Goal: Find specific page/section: Find specific page/section

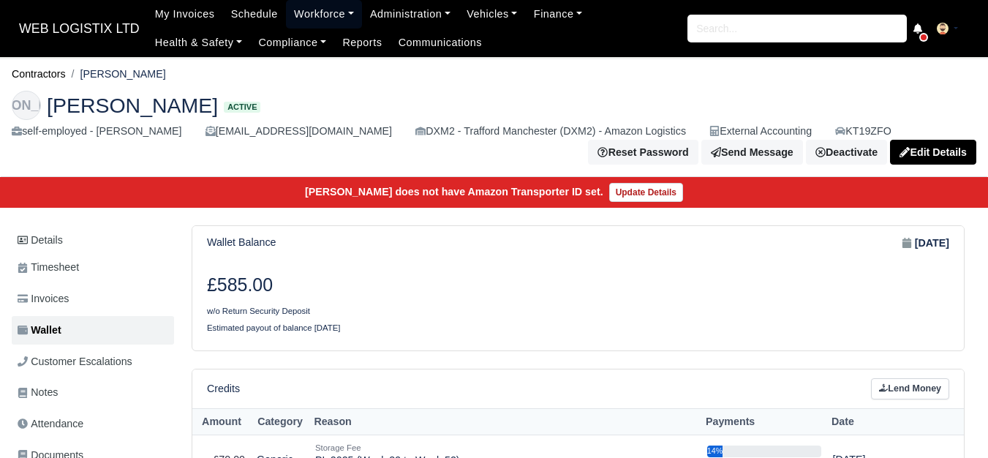
click at [300, 14] on link "Workforce" at bounding box center [324, 14] width 76 height 29
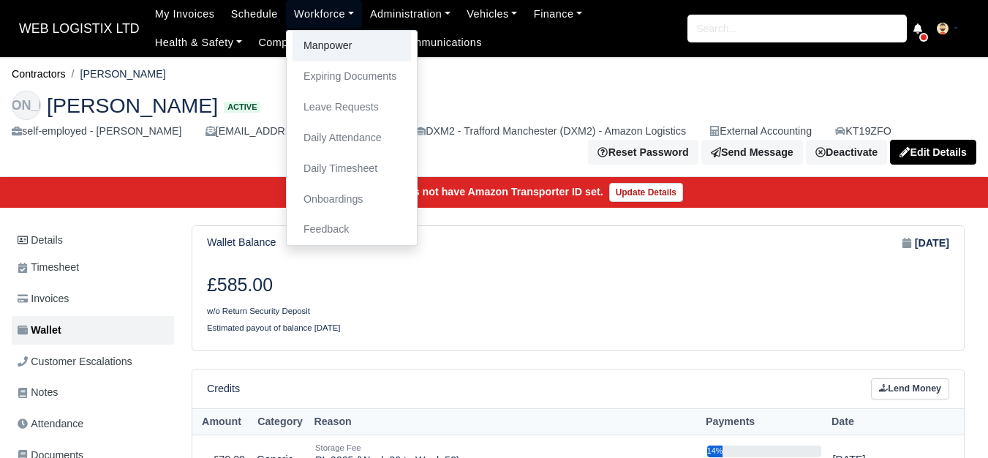
click at [338, 43] on link "Manpower" at bounding box center [351, 46] width 118 height 31
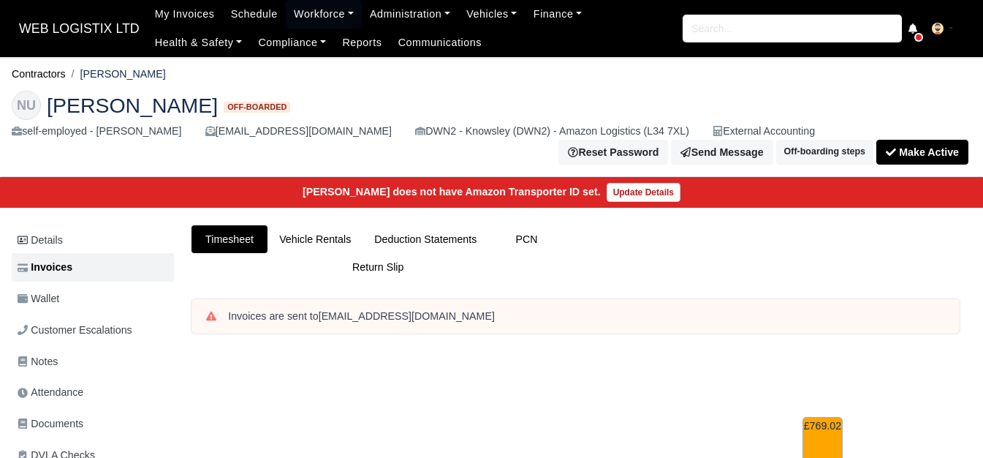
click at [326, 12] on link "Workforce" at bounding box center [324, 14] width 76 height 29
click at [0, 0] on link "Manpower" at bounding box center [0, 0] width 0 height 0
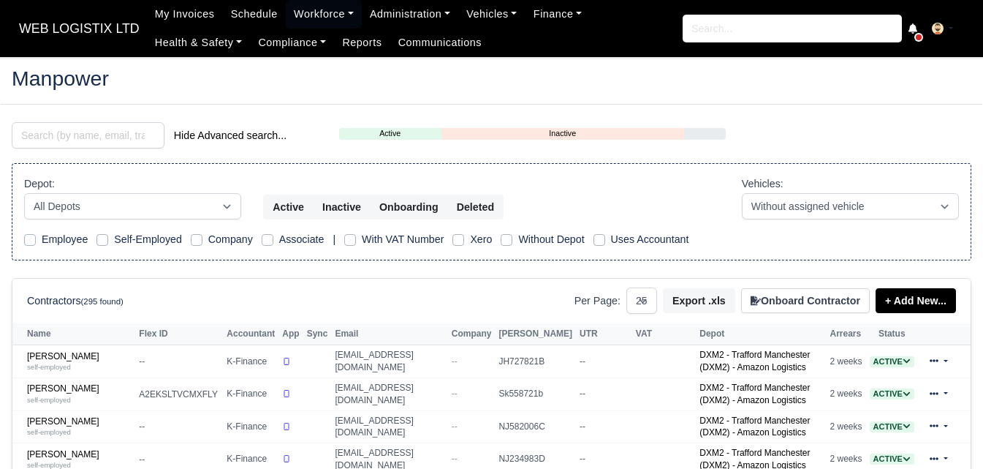
select select "25"
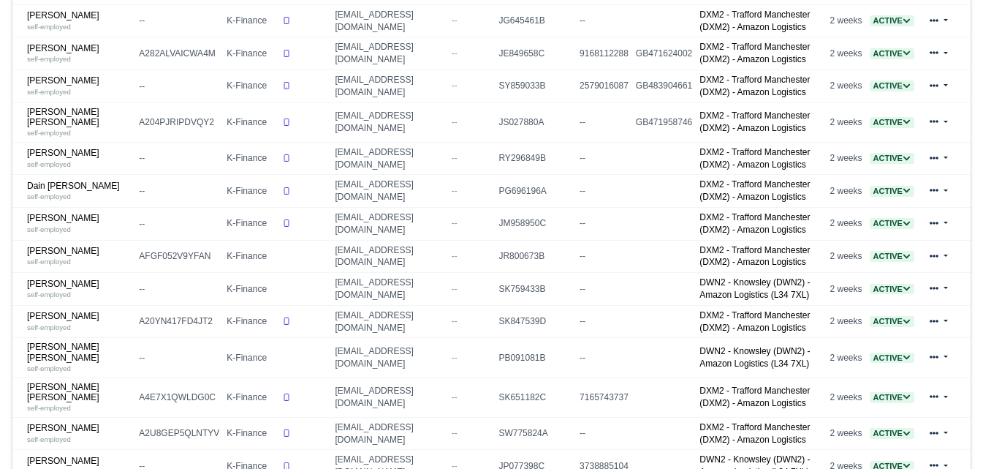
scroll to position [731, 0]
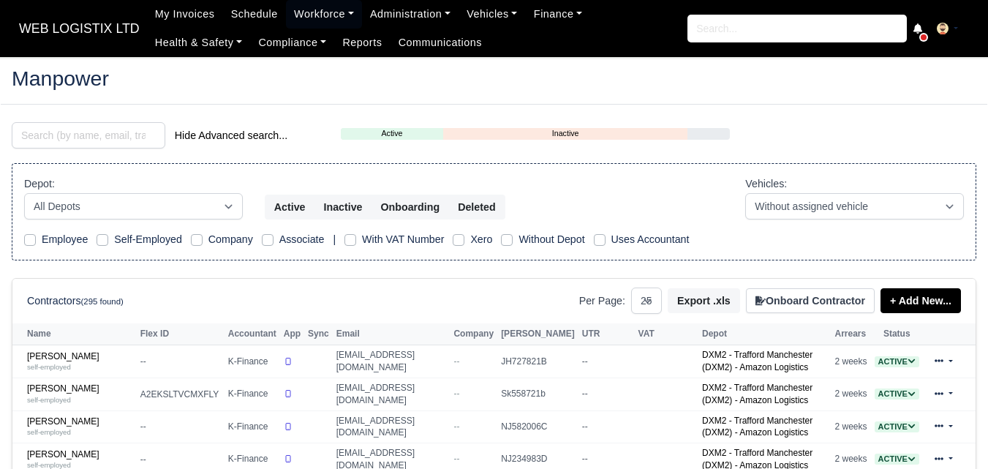
select select "25"
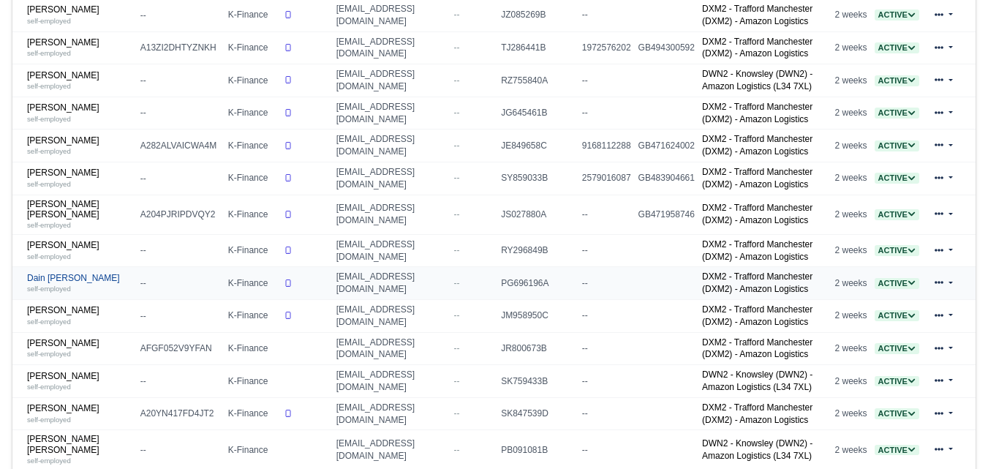
scroll to position [607, 0]
click at [48, 273] on link "Dain Keith Wareing self-employed" at bounding box center [80, 283] width 106 height 21
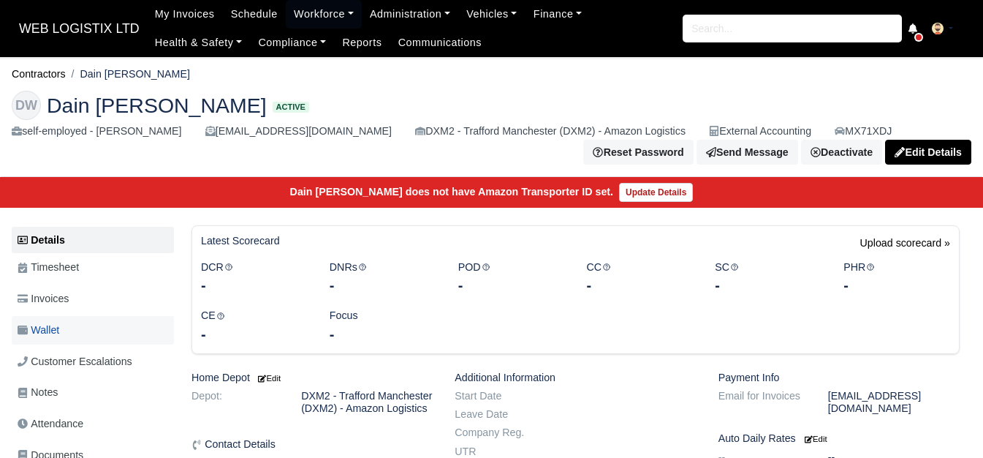
click at [30, 330] on span "Wallet" at bounding box center [39, 330] width 42 height 17
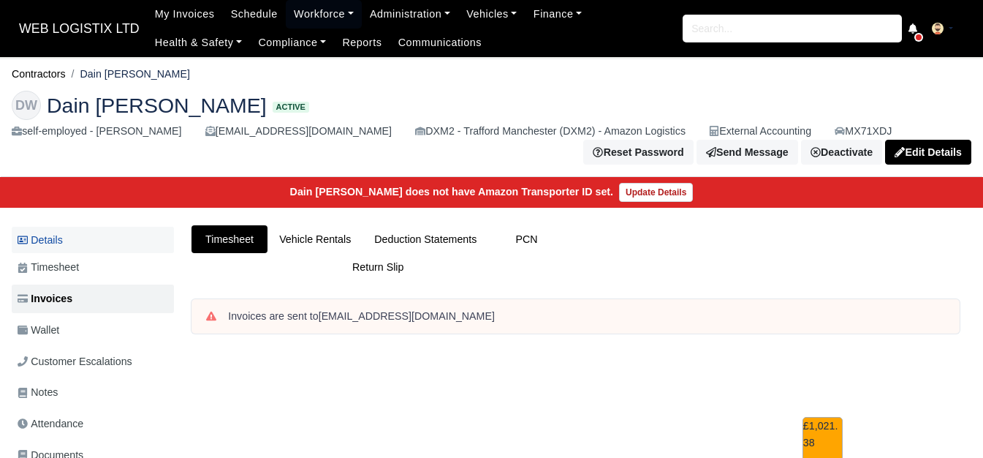
click at [60, 249] on link "Details" at bounding box center [93, 240] width 162 height 27
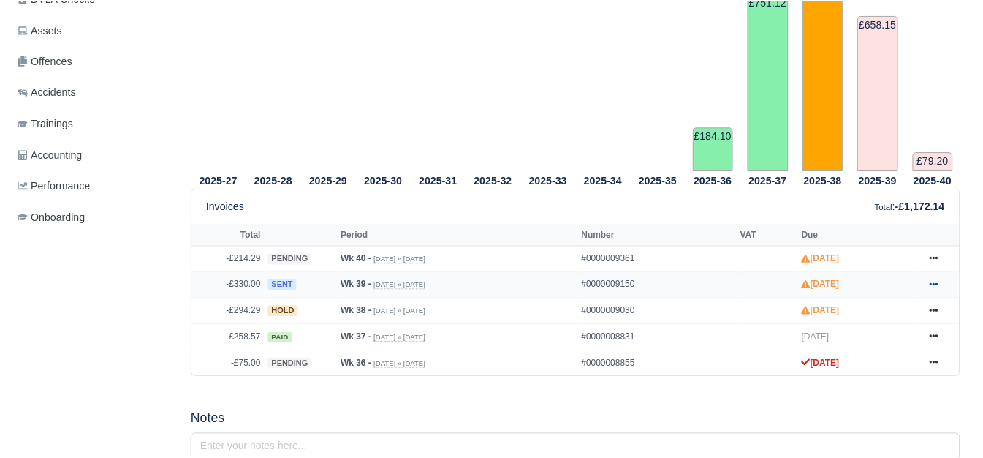
scroll to position [488, 0]
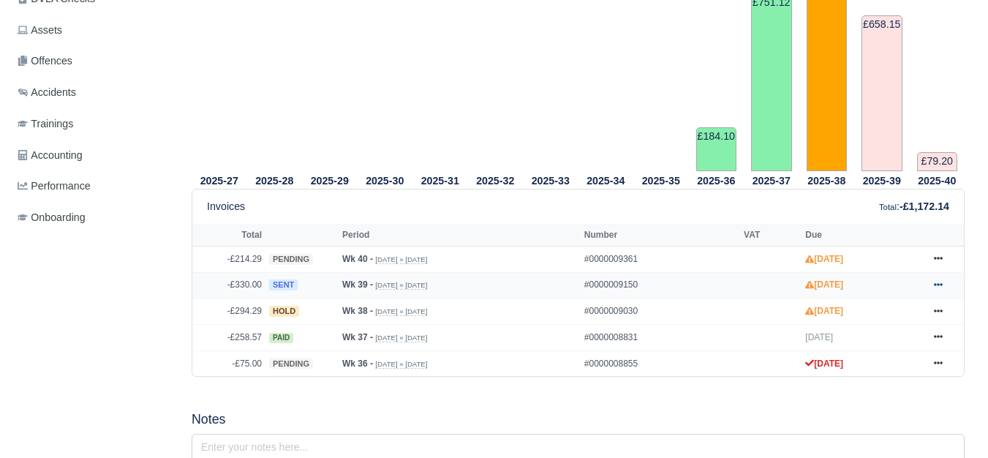
click at [940, 286] on icon at bounding box center [938, 284] width 9 height 3
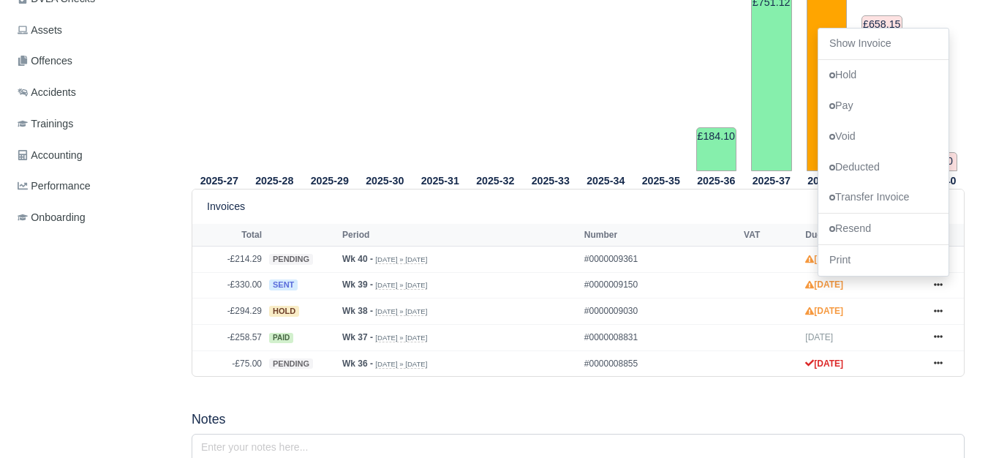
click at [576, 206] on div "Invoices Total : -£1,172.14" at bounding box center [578, 206] width 742 height 17
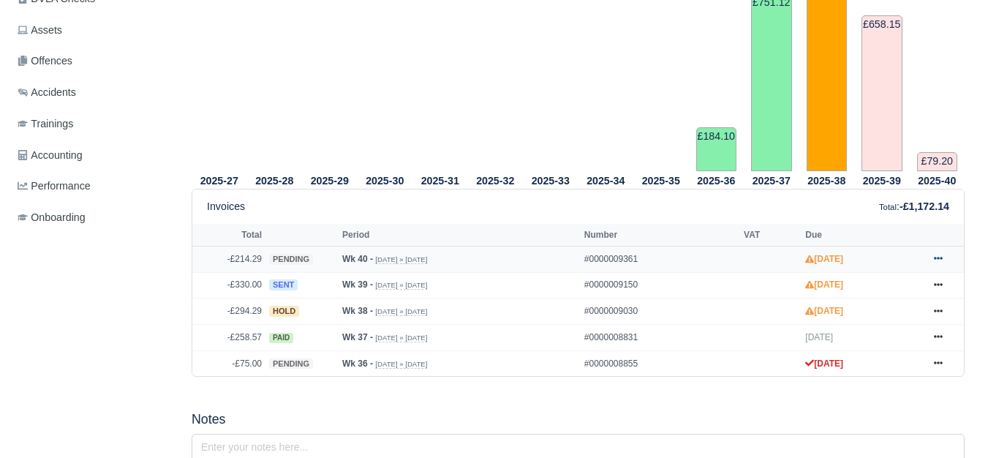
click at [934, 260] on icon at bounding box center [938, 258] width 9 height 9
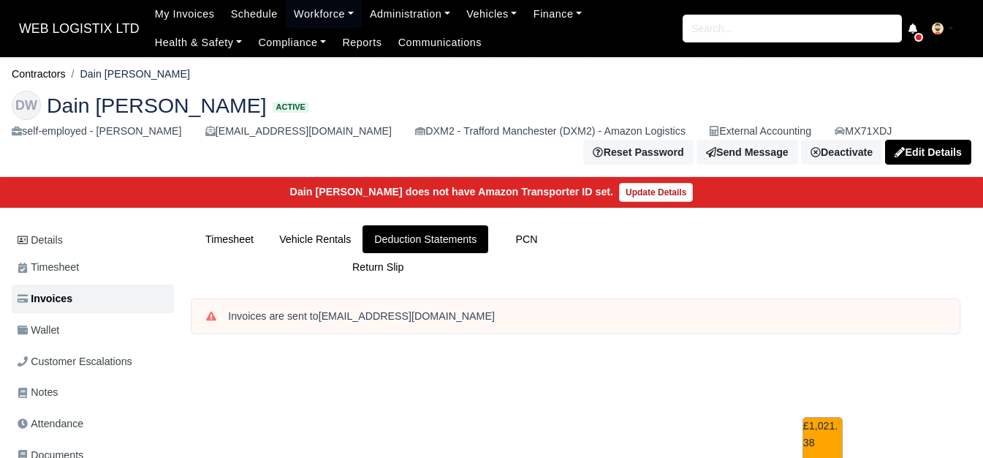
scroll to position [731, 0]
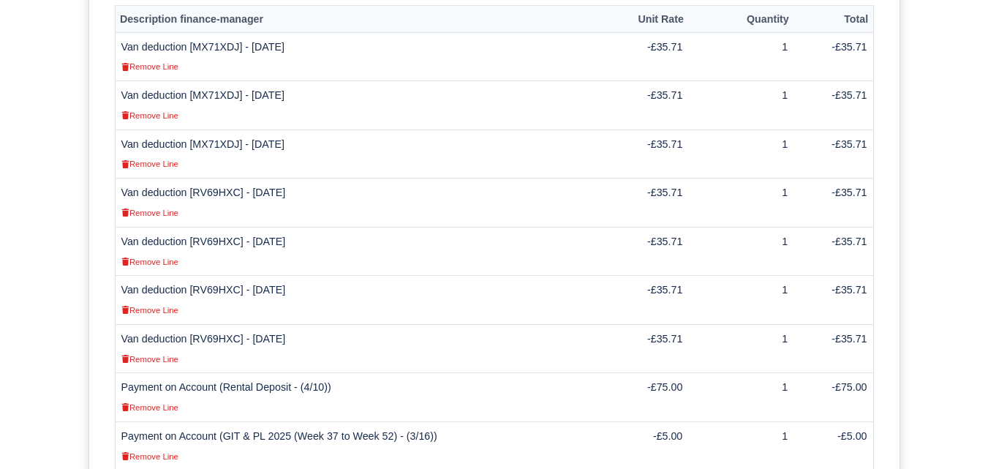
scroll to position [488, 0]
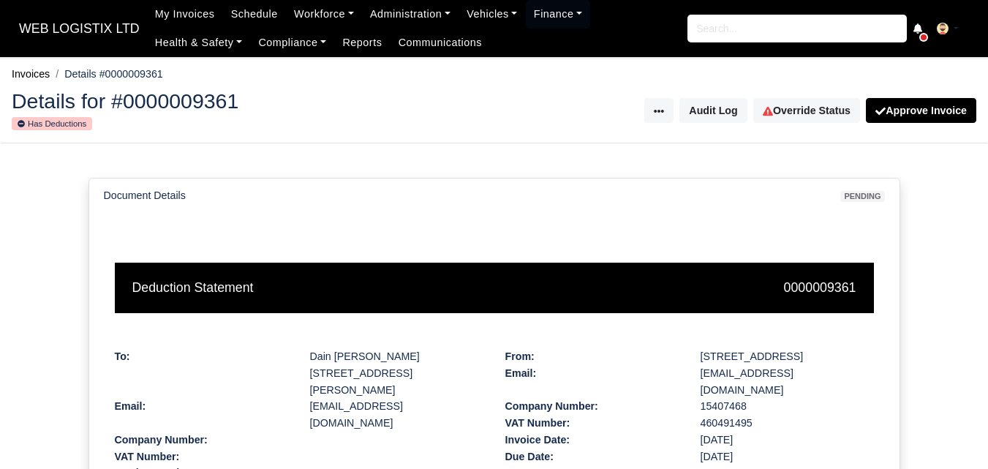
scroll to position [488, 0]
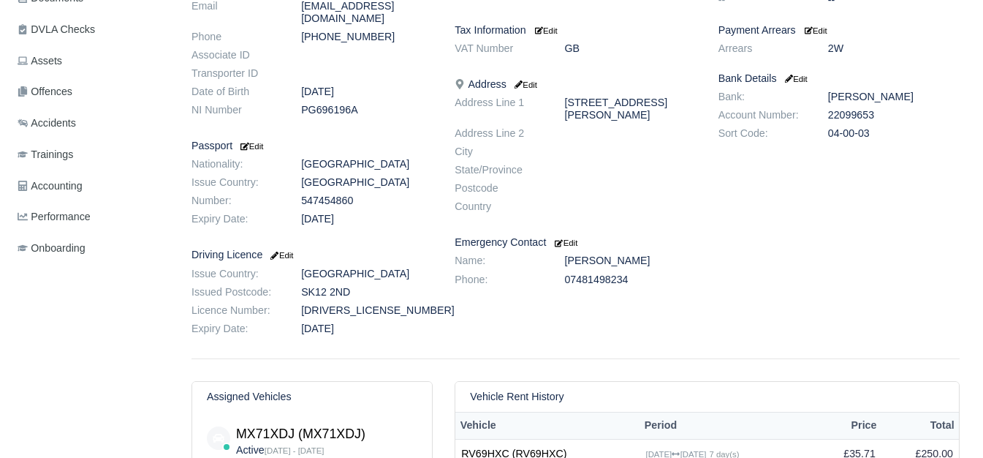
scroll to position [488, 0]
